Goal: Task Accomplishment & Management: Manage account settings

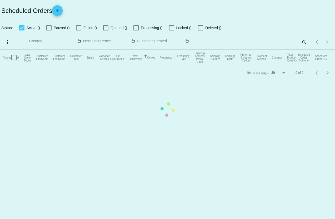
checkbox input "true"
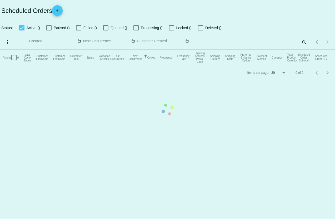
checkbox input "true"
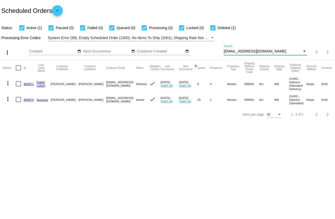
drag, startPoint x: 278, startPoint y: 52, endPoint x: 214, endPoint y: 51, distance: 63.6
click at [214, 51] on div "more_vert Aug Jan Feb Mar [DATE]" at bounding box center [167, 50] width 335 height 19
paste input "[EMAIL_ADDRESS]"
type input "[EMAIL_ADDRESS][DOMAIN_NAME]"
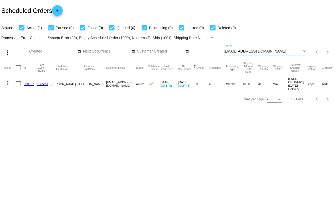
click at [8, 83] on mat-icon "more_vert" at bounding box center [8, 83] width 6 height 6
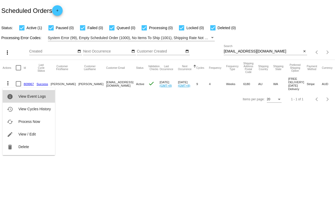
click at [19, 94] on span "View Event Logs" at bounding box center [31, 96] width 27 height 4
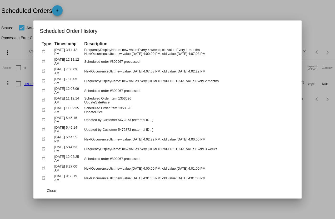
click at [14, 130] on div at bounding box center [167, 109] width 335 height 219
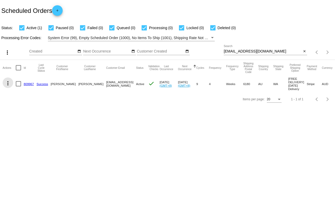
click at [9, 84] on mat-icon "more_vert" at bounding box center [8, 83] width 6 height 6
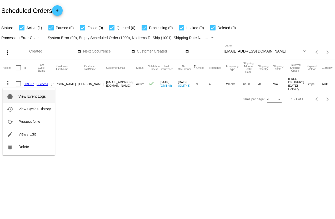
click at [38, 97] on span "View Event Logs" at bounding box center [31, 96] width 27 height 4
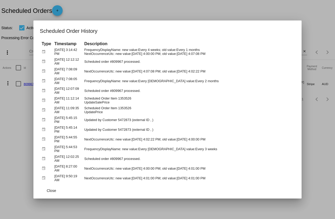
click at [236, 8] on div at bounding box center [167, 109] width 335 height 219
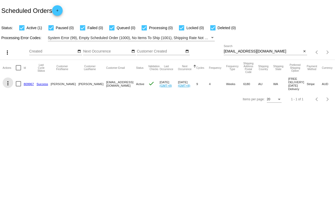
click at [7, 83] on mat-icon "more_vert" at bounding box center [8, 83] width 6 height 6
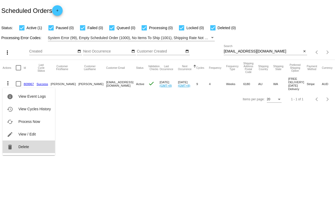
click at [23, 146] on span "Delete" at bounding box center [23, 147] width 11 height 4
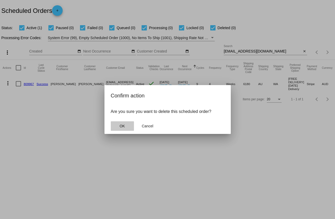
click at [120, 126] on span "OK" at bounding box center [121, 126] width 5 height 4
